Goal: Use online tool/utility: Utilize a website feature to perform a specific function

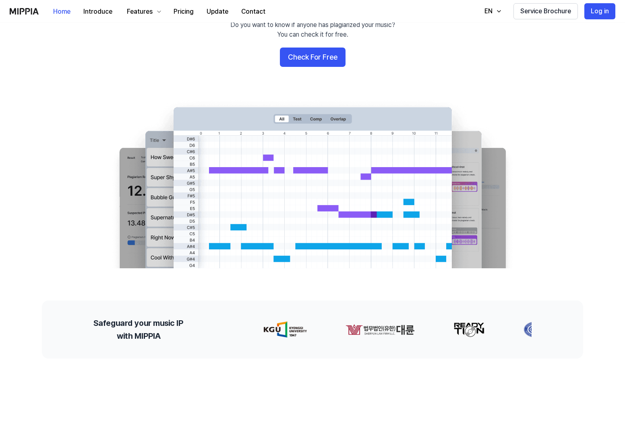
scroll to position [81, 0]
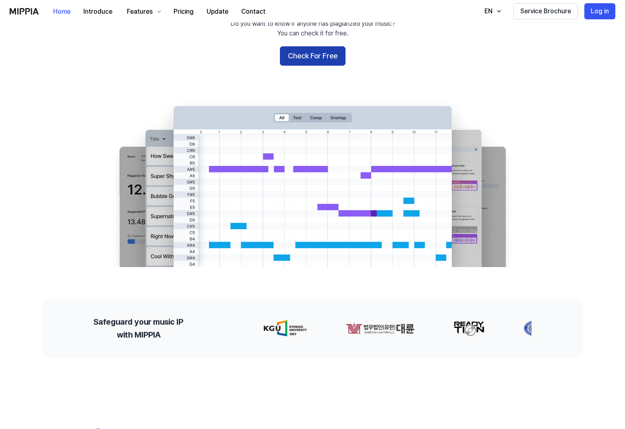
click at [311, 53] on button "Check For Free" at bounding box center [313, 55] width 66 height 19
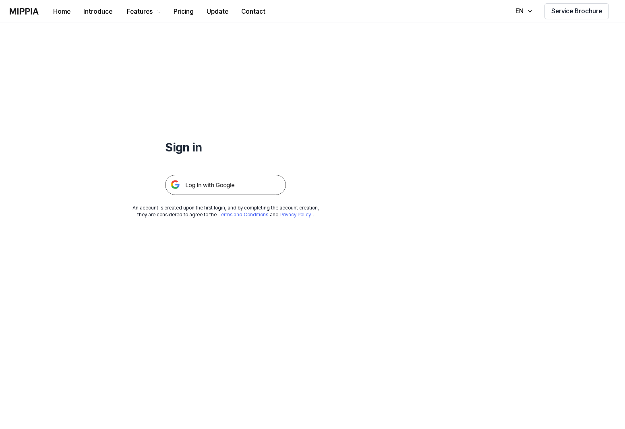
click at [228, 186] on img at bounding box center [225, 185] width 121 height 20
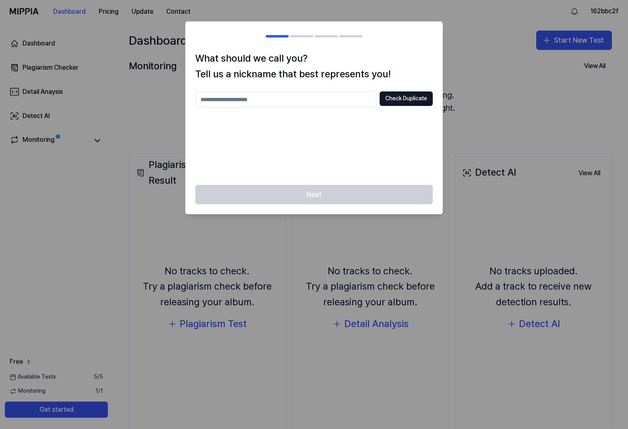
click at [282, 98] on input "text" at bounding box center [285, 99] width 181 height 16
type input "**********"
click at [419, 99] on button "Check Duplicate" at bounding box center [406, 98] width 53 height 14
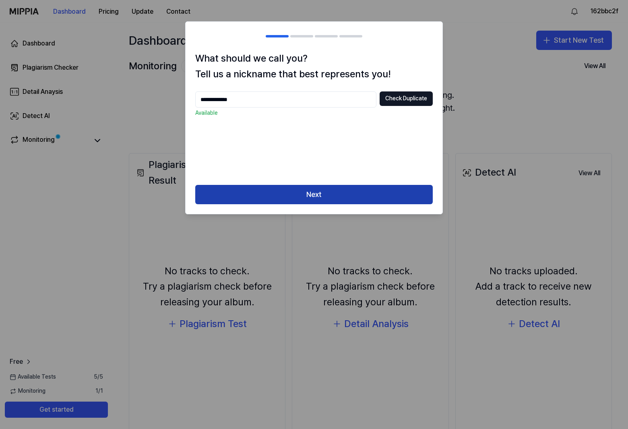
click at [327, 198] on button "Next" at bounding box center [314, 194] width 238 height 19
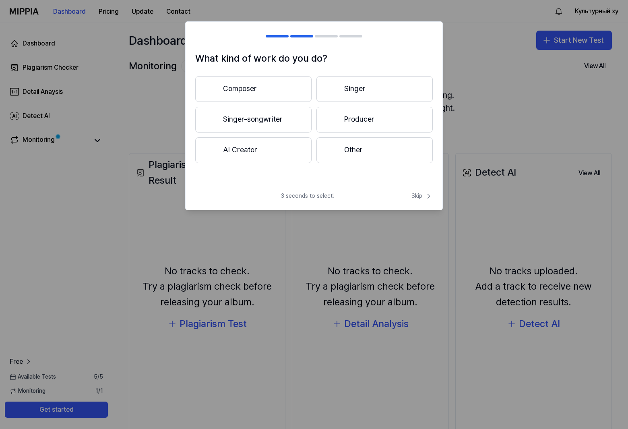
click at [269, 120] on button "Singer-songwriter" at bounding box center [253, 120] width 116 height 26
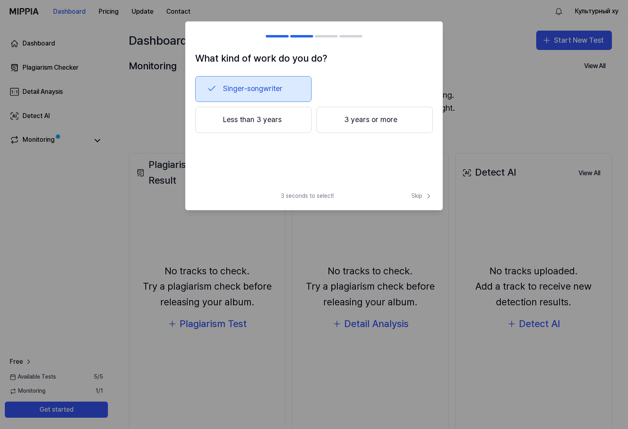
click at [262, 121] on button "Less than 3 years" at bounding box center [253, 120] width 116 height 27
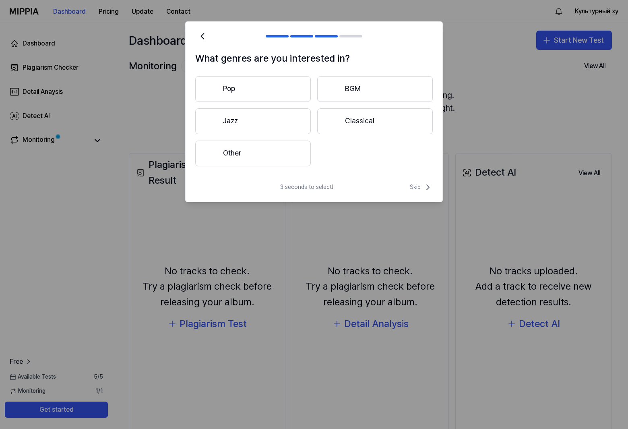
click at [277, 87] on button "Pop" at bounding box center [253, 89] width 116 height 26
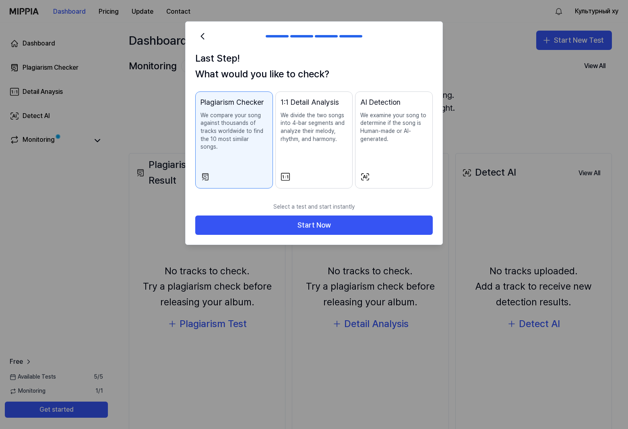
click at [315, 141] on p "We divide the two songs into 4-bar segments and analyze their melody, rhythm, a…" at bounding box center [314, 127] width 67 height 31
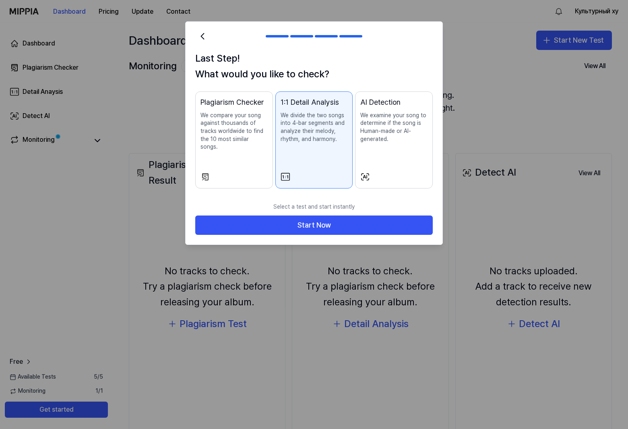
click at [382, 132] on p "We examine your song to determine if the song is Human-made or AI-generated." at bounding box center [393, 127] width 67 height 31
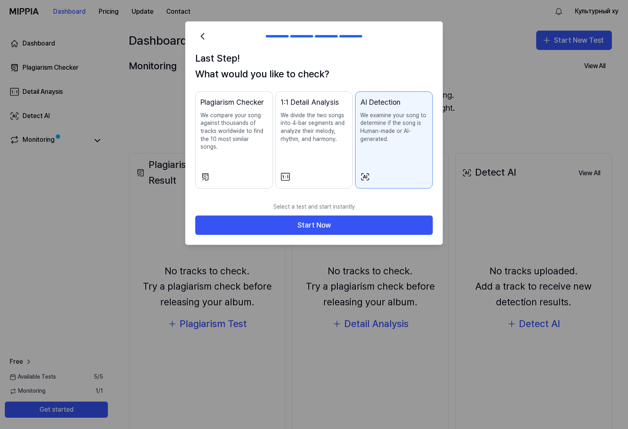
click at [228, 137] on p "We compare your song against thousands of tracks worldwide to find the 10 most …" at bounding box center [234, 131] width 67 height 39
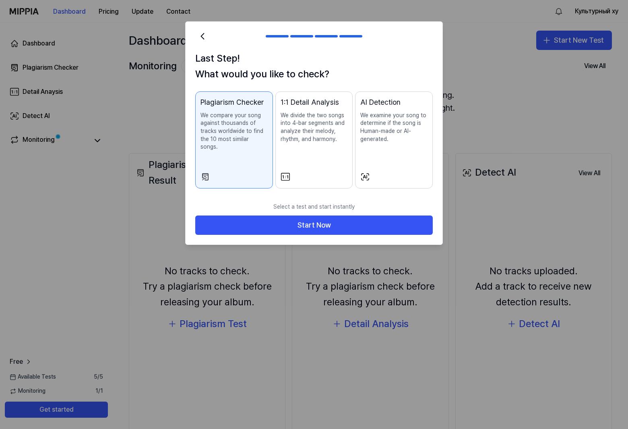
click at [404, 126] on p "We examine your song to determine if the song is Human-made or AI-generated." at bounding box center [393, 127] width 67 height 31
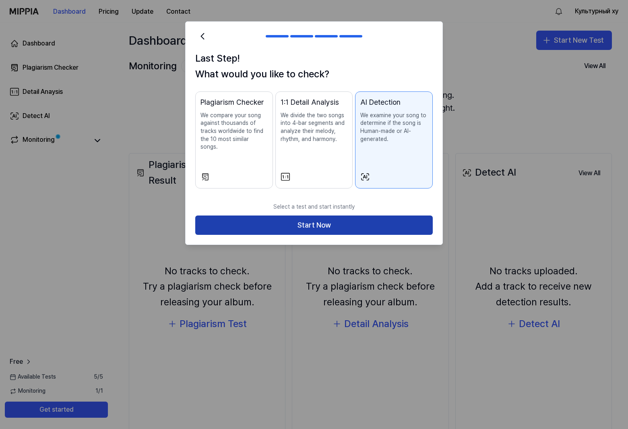
click at [347, 220] on button "Start Now" at bounding box center [314, 224] width 238 height 19
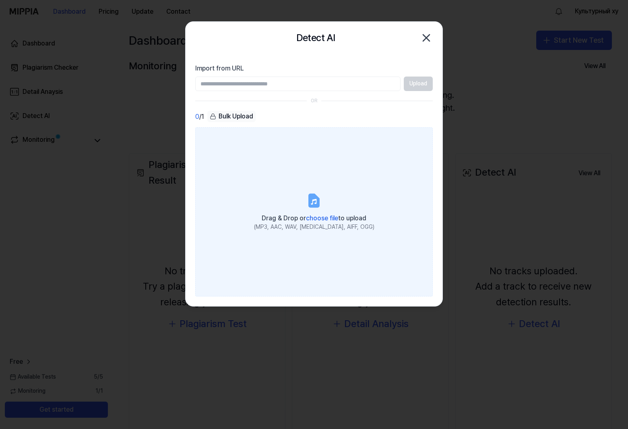
click at [318, 177] on label "Drag & Drop or choose file to upload (MP3, AAC, WAV, FLAC, AIFF, OGG)" at bounding box center [314, 211] width 238 height 169
click at [0, 0] on input "Drag & Drop or choose file to upload (MP3, AAC, WAV, FLAC, AIFF, OGG)" at bounding box center [0, 0] width 0 height 0
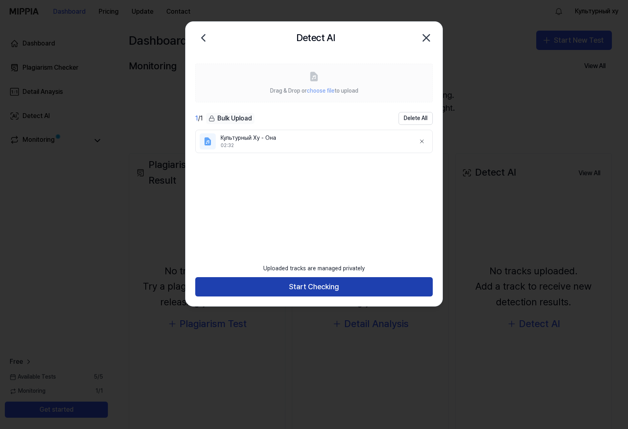
click at [328, 290] on button "Start Checking" at bounding box center [314, 286] width 238 height 19
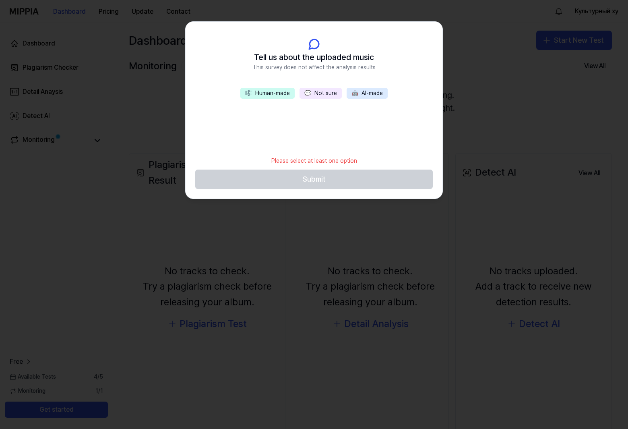
click at [368, 92] on button "🤖 AI-made" at bounding box center [367, 93] width 41 height 11
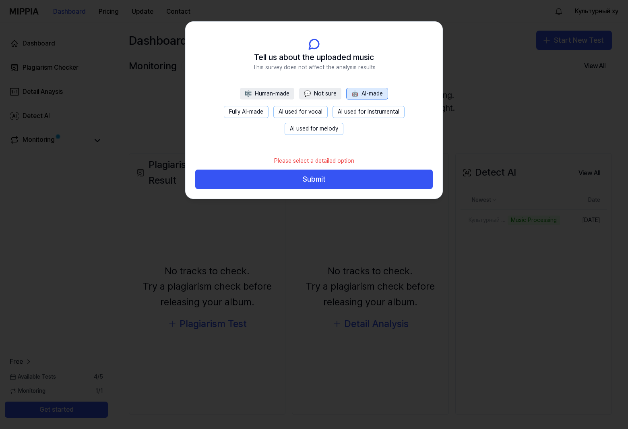
click at [258, 93] on button "🎼 Human-made" at bounding box center [267, 94] width 54 height 12
click at [321, 111] on button "AI used for vocal" at bounding box center [304, 112] width 54 height 12
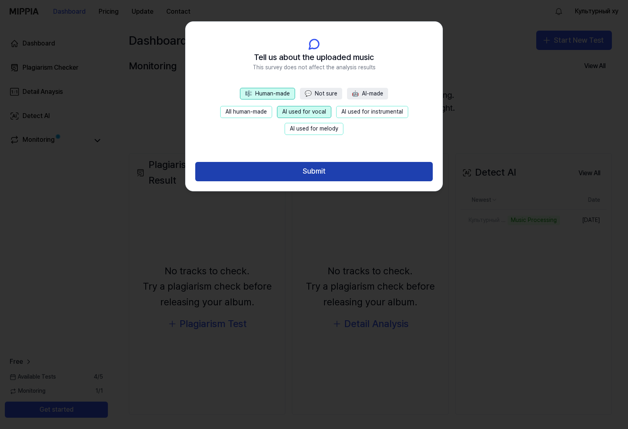
click at [316, 169] on button "Submit" at bounding box center [314, 171] width 238 height 19
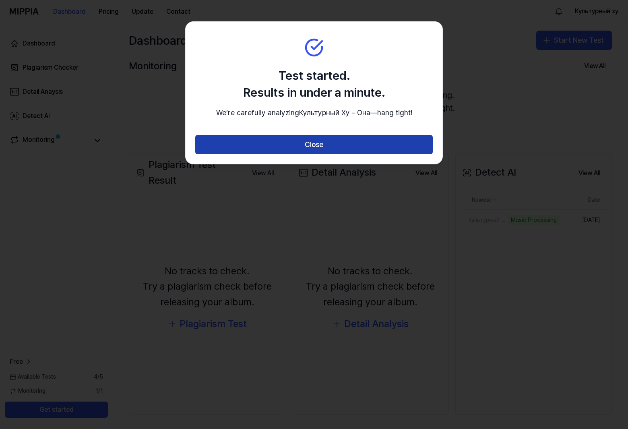
click at [313, 154] on button "Close" at bounding box center [314, 144] width 238 height 19
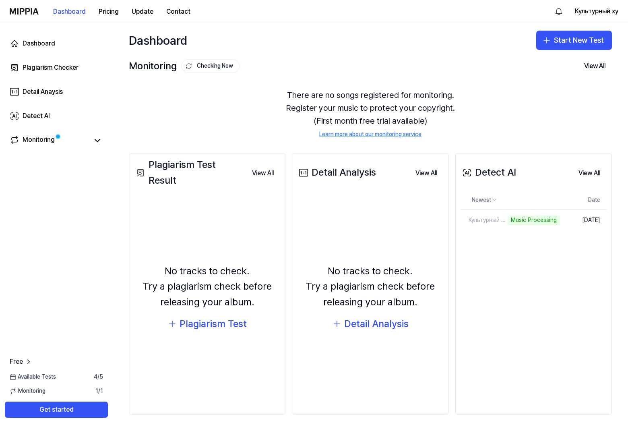
scroll to position [2, 0]
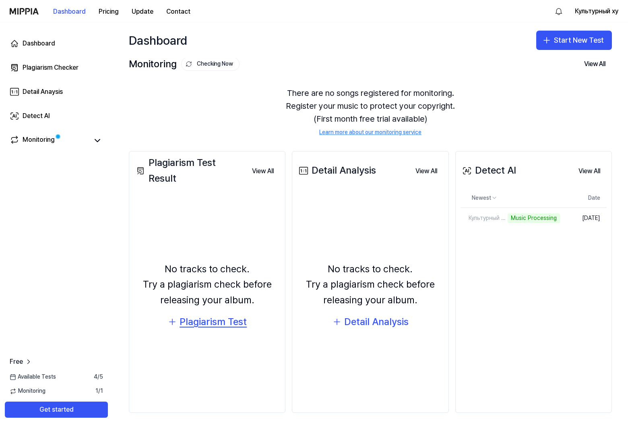
click at [205, 321] on div "Plagiarism Test" at bounding box center [213, 321] width 67 height 15
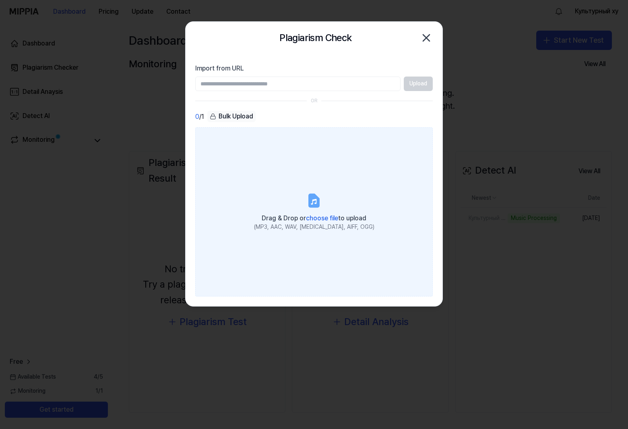
click at [315, 217] on span "choose file" at bounding box center [322, 218] width 32 height 8
click at [0, 0] on input "Drag & Drop or choose file to upload (MP3, AAC, WAV, FLAC, AIFF, OGG)" at bounding box center [0, 0] width 0 height 0
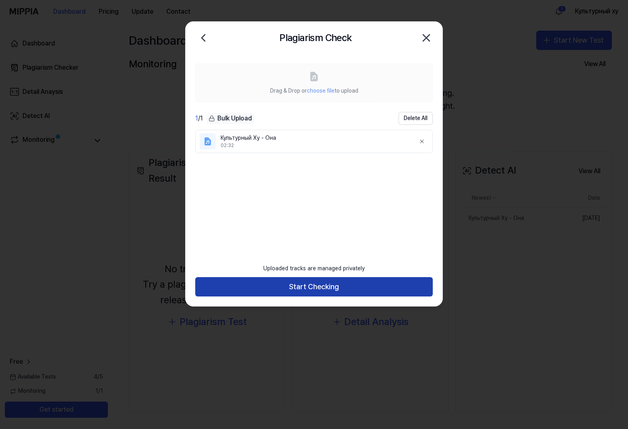
click at [306, 287] on button "Start Checking" at bounding box center [314, 286] width 238 height 19
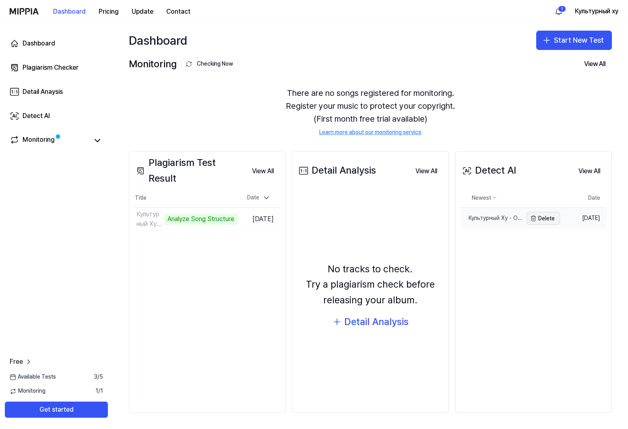
click at [536, 219] on button "Delete" at bounding box center [543, 218] width 33 height 13
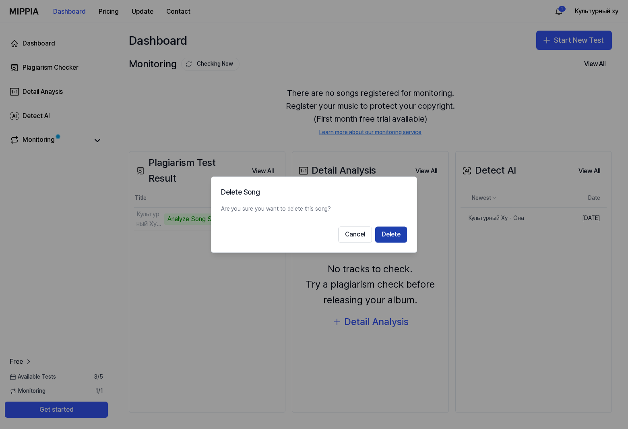
click at [401, 235] on button "Delete" at bounding box center [391, 234] width 32 height 16
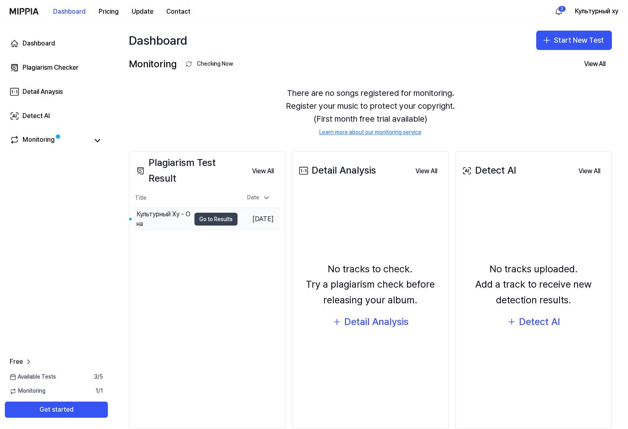
click at [197, 218] on button "Go to Results" at bounding box center [215, 219] width 43 height 13
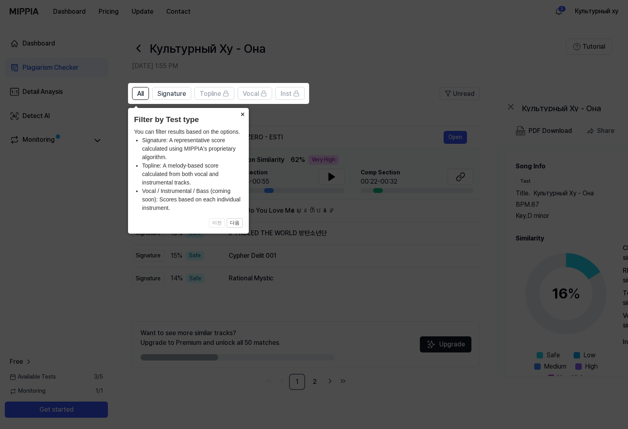
click at [243, 114] on button "×" at bounding box center [242, 113] width 13 height 11
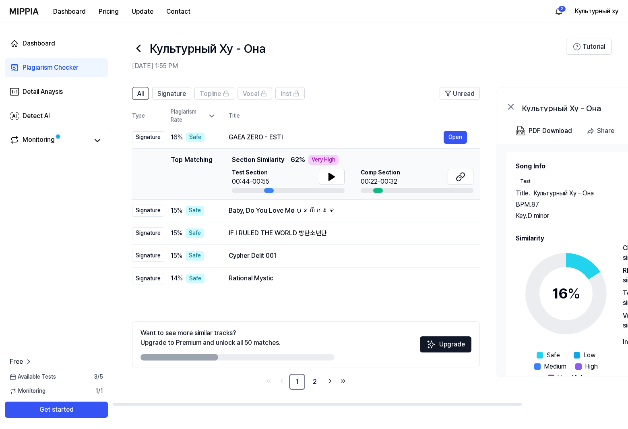
drag, startPoint x: 202, startPoint y: 358, endPoint x: 229, endPoint y: 361, distance: 27.9
click at [229, 361] on div "Want to see more similar tracks? Upgrade to Premium and unlock all 50 matches. …" at bounding box center [306, 344] width 348 height 46
drag, startPoint x: 195, startPoint y: 356, endPoint x: 218, endPoint y: 358, distance: 22.7
click at [217, 358] on div at bounding box center [180, 357] width 78 height 6
click at [335, 176] on icon at bounding box center [332, 177] width 10 height 10
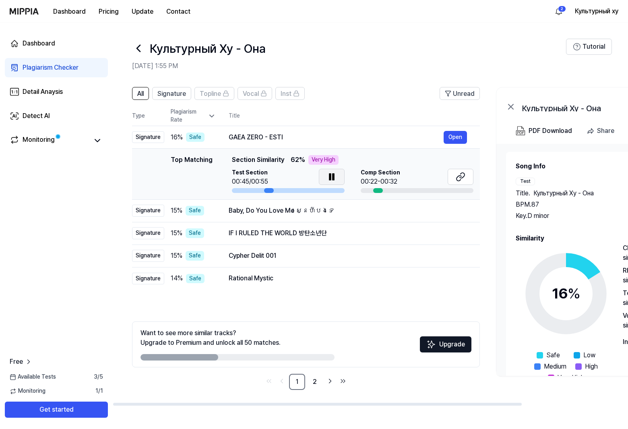
click at [335, 176] on icon at bounding box center [332, 177] width 10 height 10
click at [337, 175] on button at bounding box center [332, 177] width 26 height 16
drag, startPoint x: 189, startPoint y: 356, endPoint x: 239, endPoint y: 359, distance: 50.4
click at [239, 359] on div at bounding box center [238, 357] width 194 height 6
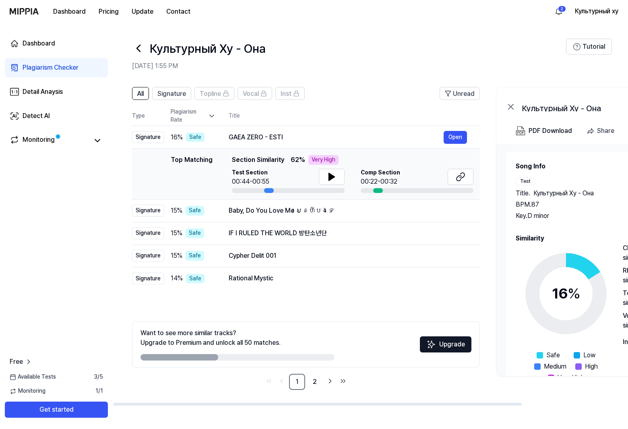
drag, startPoint x: 196, startPoint y: 361, endPoint x: 225, endPoint y: 361, distance: 29.0
click at [225, 361] on div "Want to see more similar tracks? Upgrade to Premium and unlock all 50 matches. …" at bounding box center [306, 344] width 348 height 46
